Goal: Find specific page/section: Find specific page/section

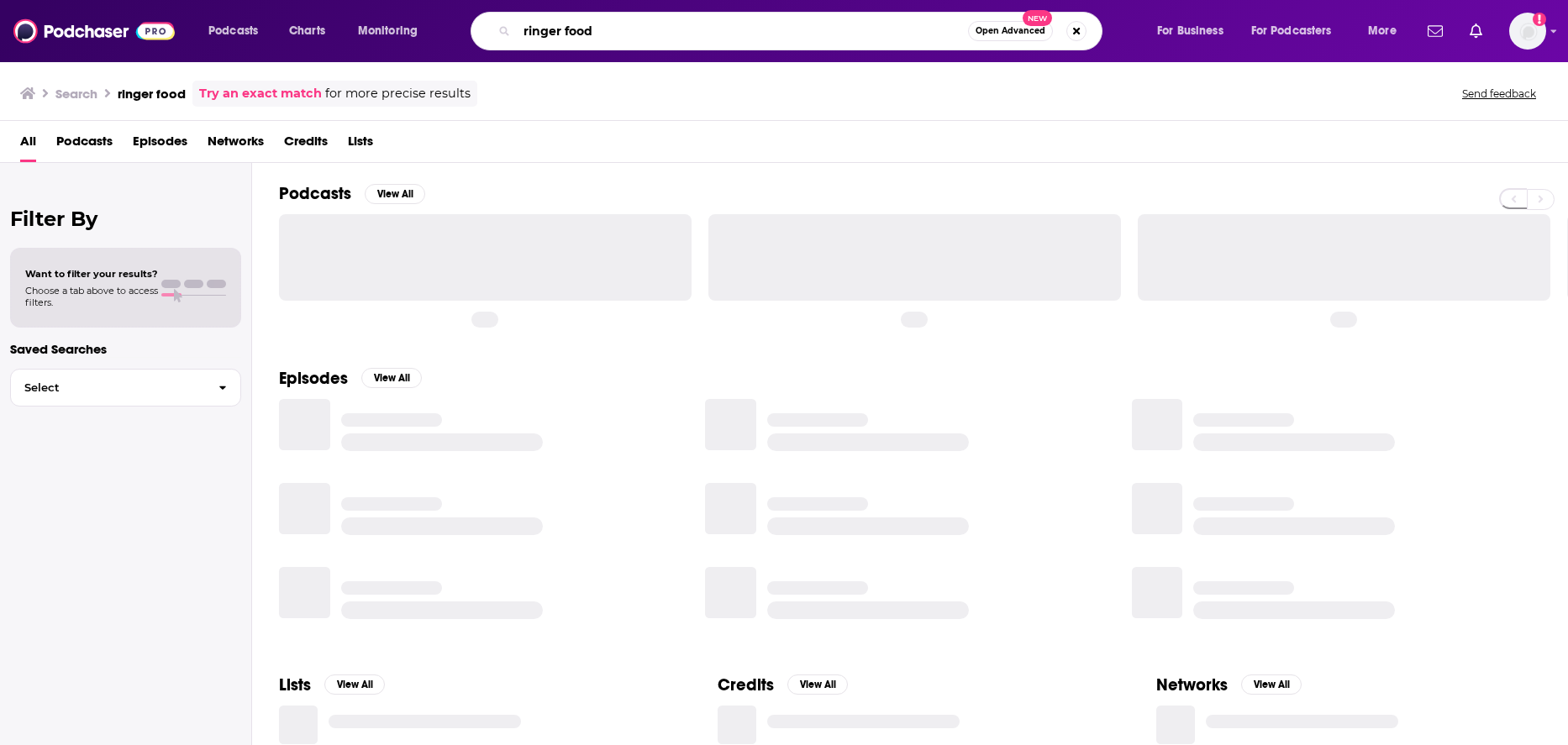
click at [661, 27] on input "ringer food" at bounding box center [743, 31] width 451 height 27
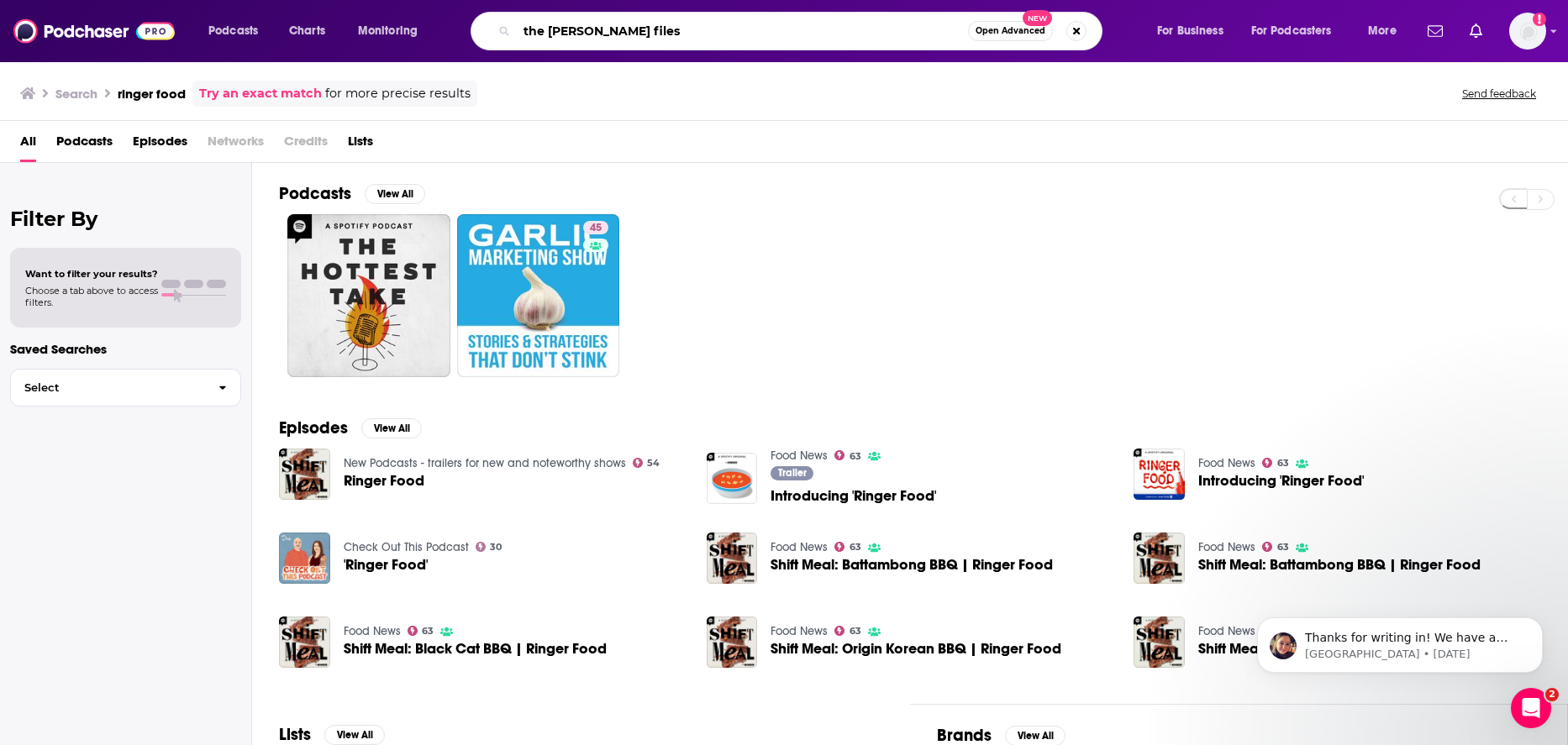
type input "the [PERSON_NAME] files"
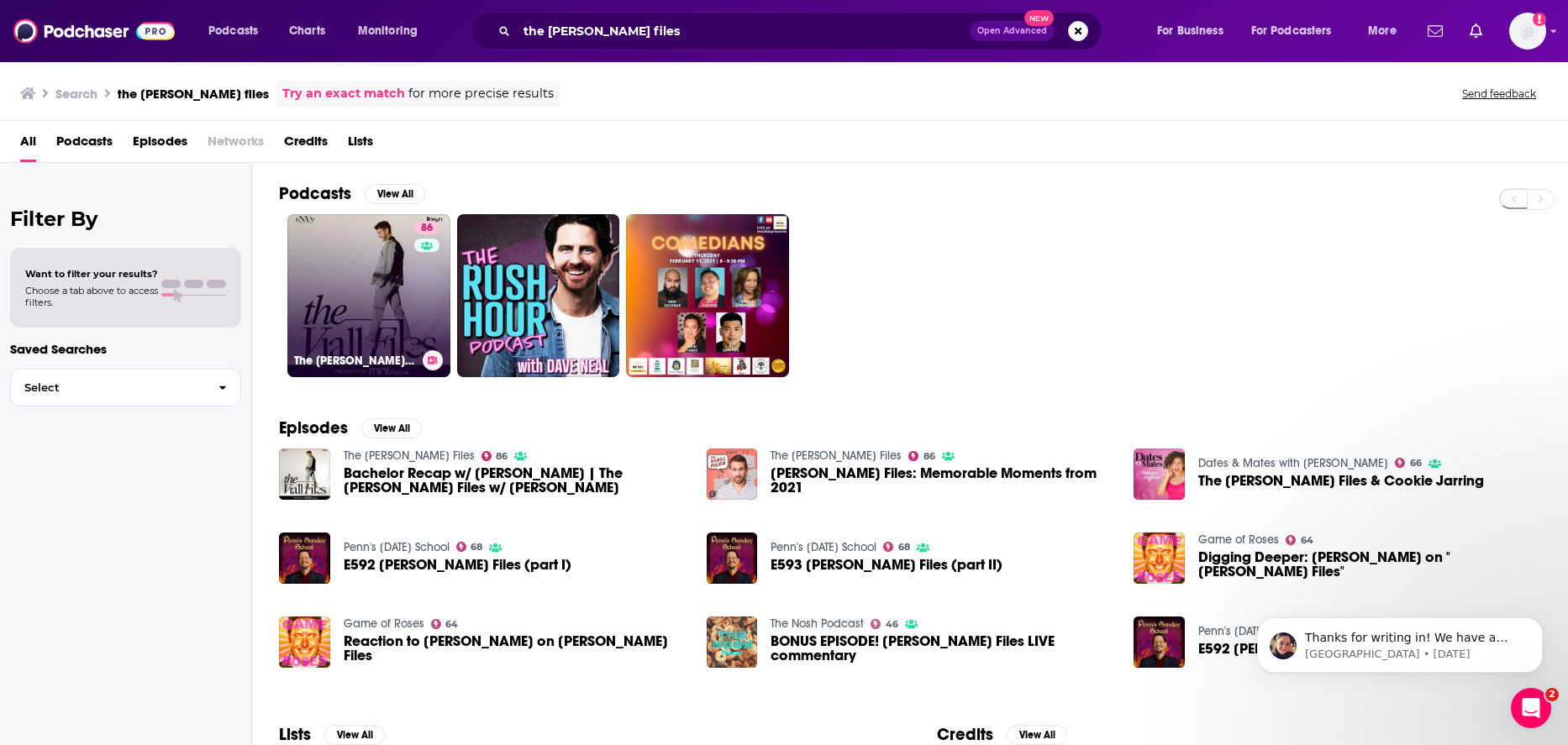
click at [352, 314] on link "86 The [PERSON_NAME] Files" at bounding box center [369, 295] width 163 height 163
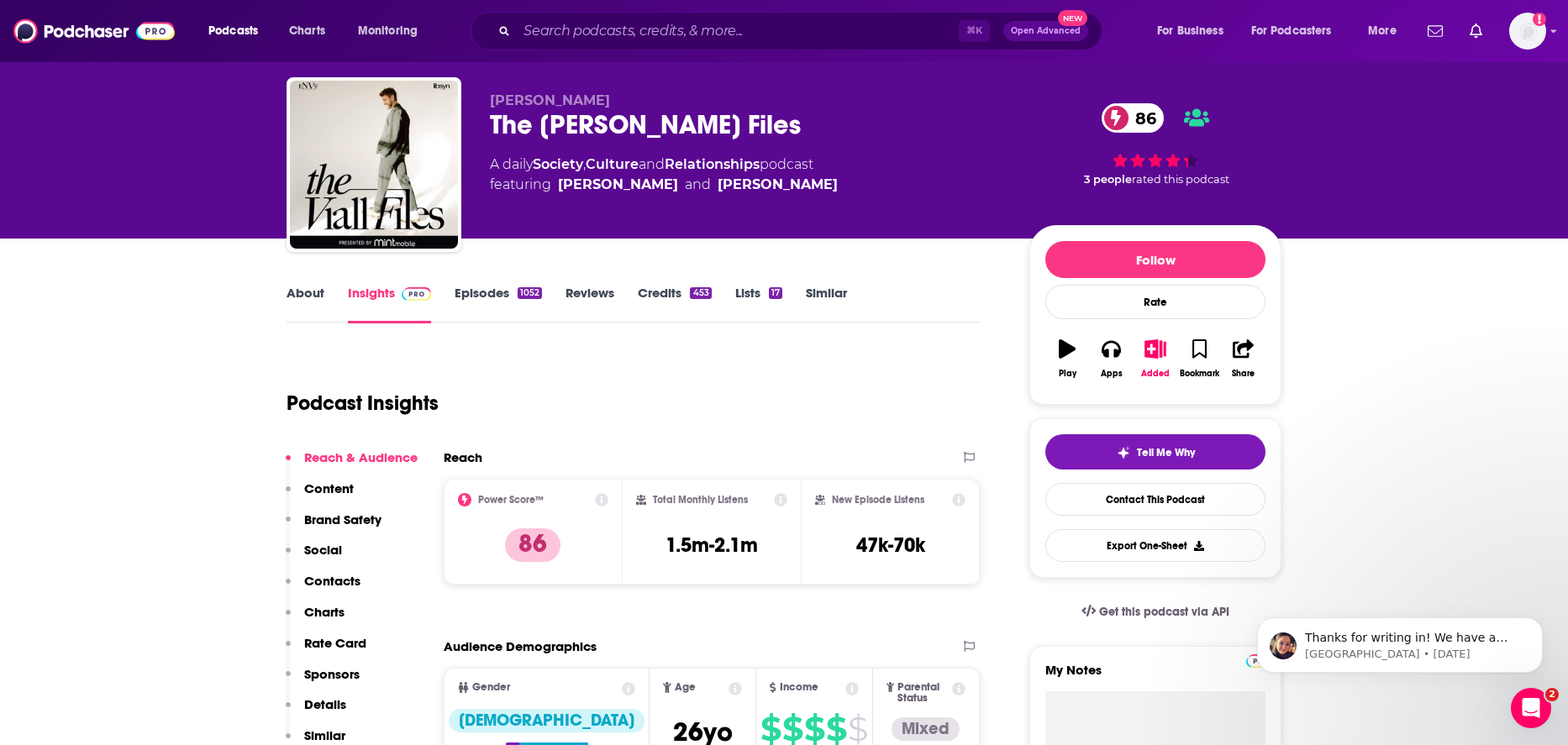
scroll to position [52, 0]
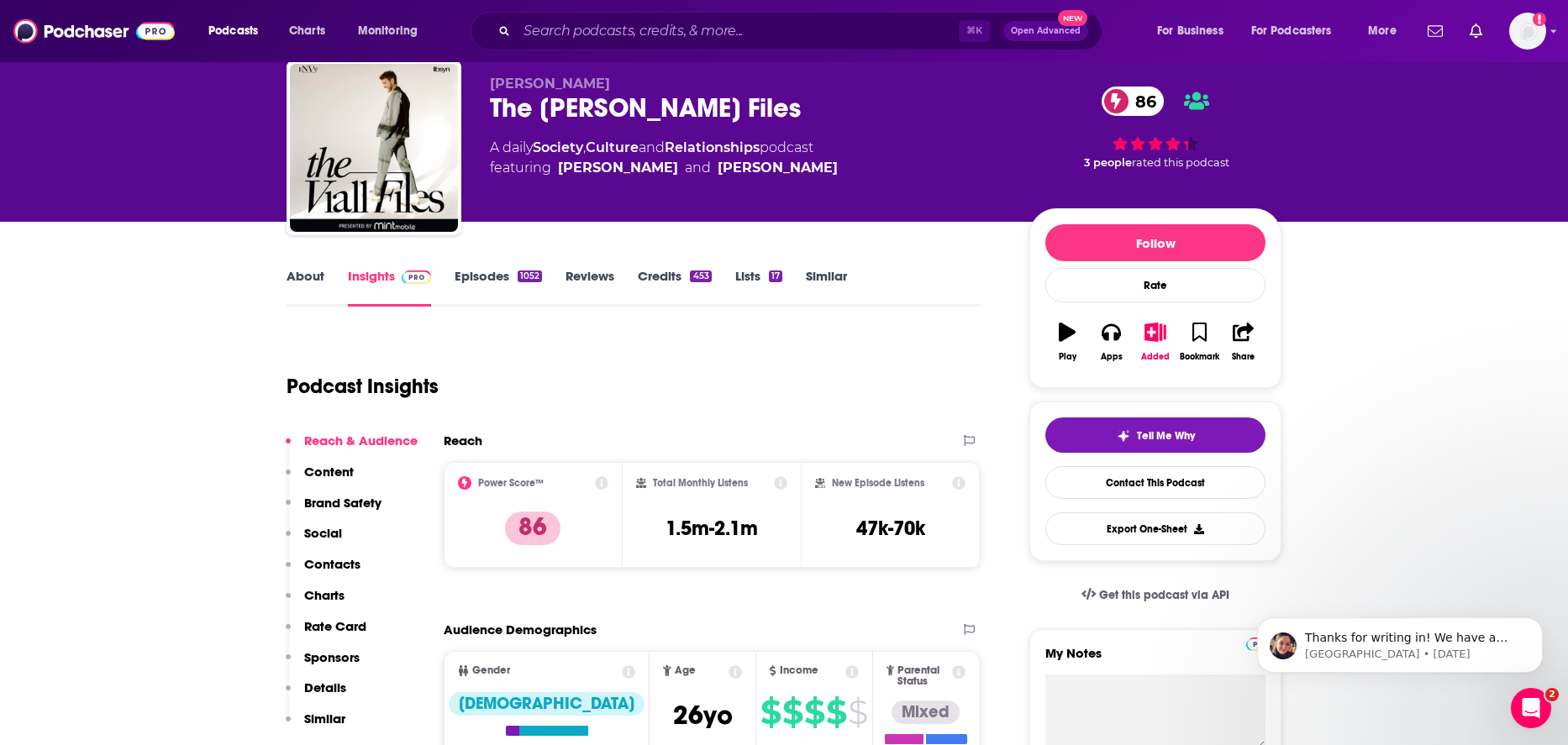
click at [477, 279] on link "Episodes 1052" at bounding box center [498, 287] width 87 height 39
